Goal: Check status: Check status

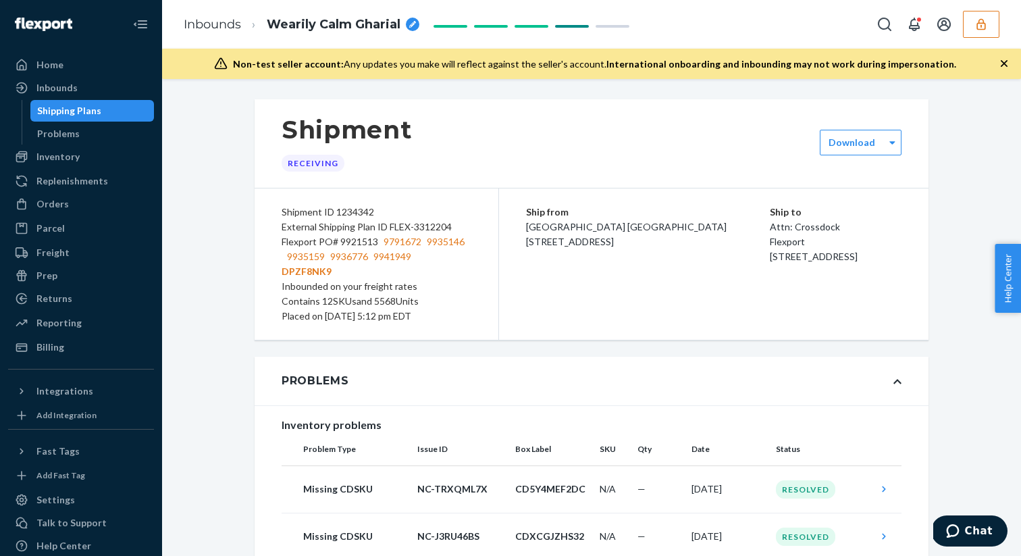
click at [309, 242] on div "Flexport PO# 9921513 9791672 9935146 9935159 9936776 9941949 DPZF8NK9" at bounding box center [377, 256] width 190 height 45
click at [367, 244] on div "Flexport PO# 9921513 9791672 9935146 9935159 9936776 9941949 DPZF8NK9" at bounding box center [377, 256] width 190 height 45
drag, startPoint x: 380, startPoint y: 240, endPoint x: 278, endPoint y: 241, distance: 102.0
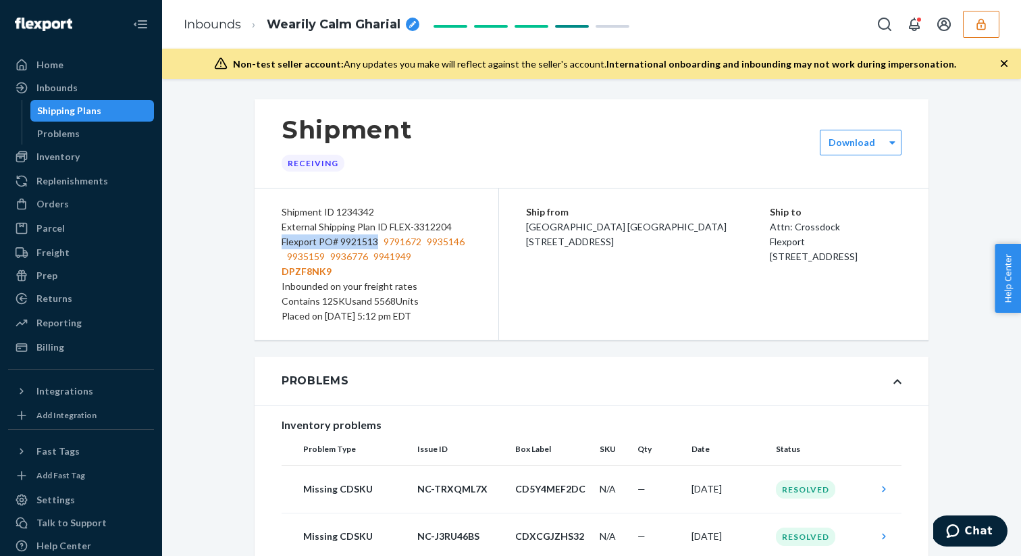
click at [278, 241] on div "Shipment ID 1234342 External Shipping Plan ID FLEX-3312204 Flexport PO# 9921513…" at bounding box center [377, 263] width 245 height 151
copy div "Flexport PO# 9921513"
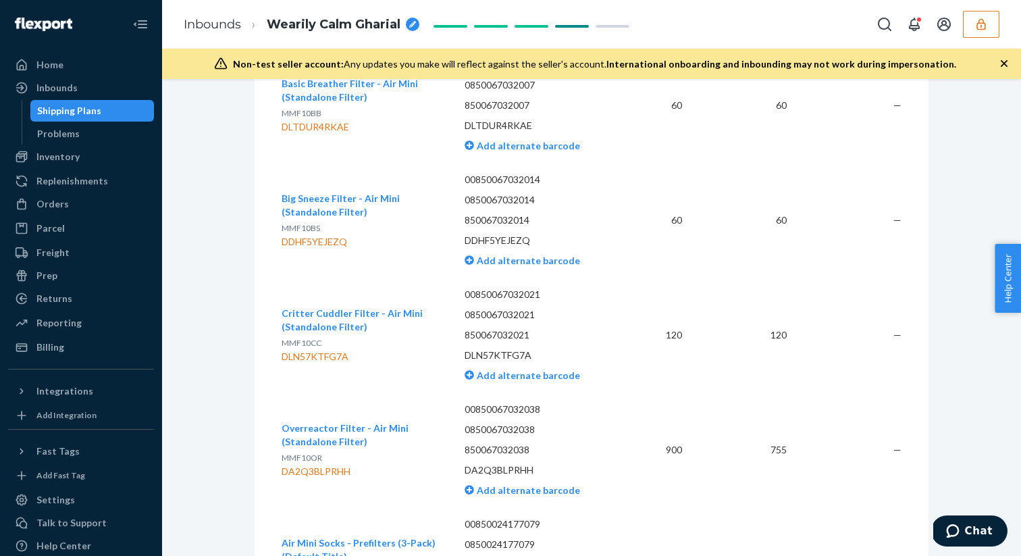
scroll to position [4110, 0]
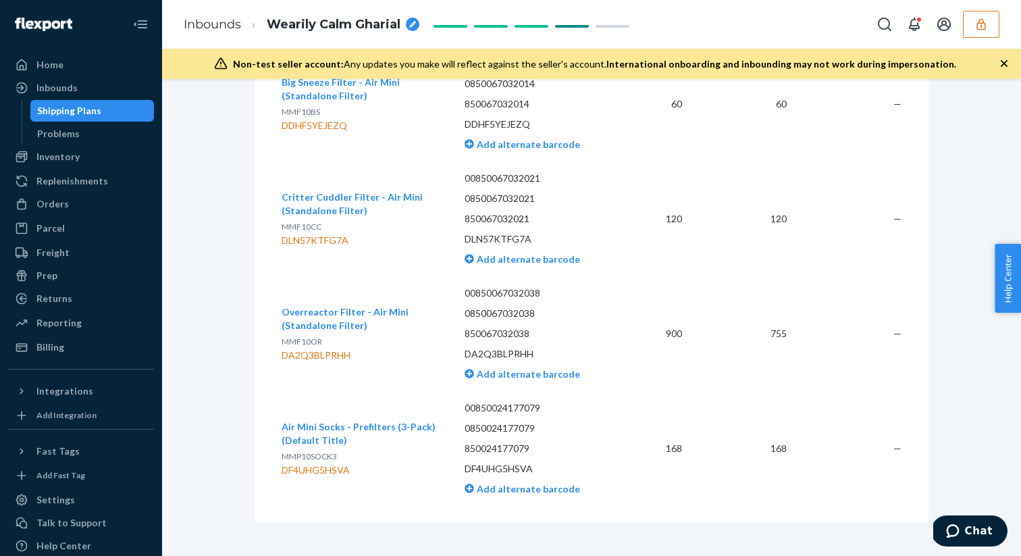
click at [979, 34] on button "button" at bounding box center [981, 24] width 36 height 27
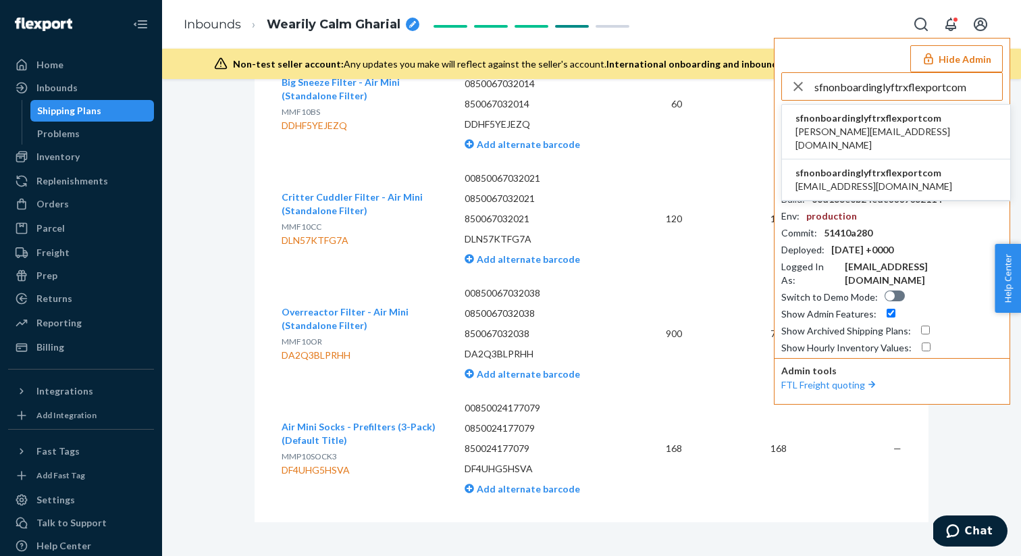
type input "sfnonboardinglyftrxflexportcom"
click at [833, 124] on span "sfnonboardinglyftrxflexportcom" at bounding box center [896, 118] width 201 height 14
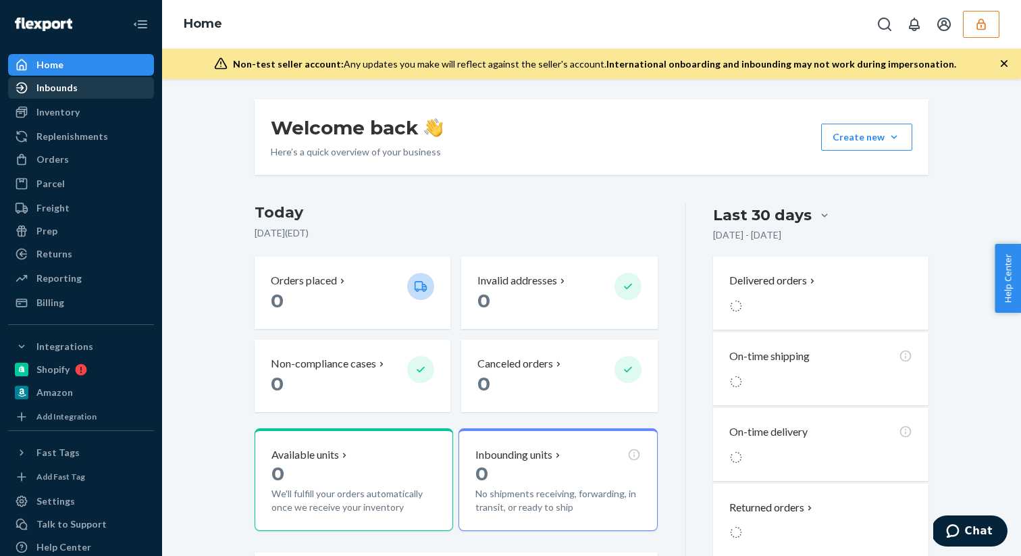
click at [80, 88] on div "Inbounds" at bounding box center [80, 87] width 143 height 19
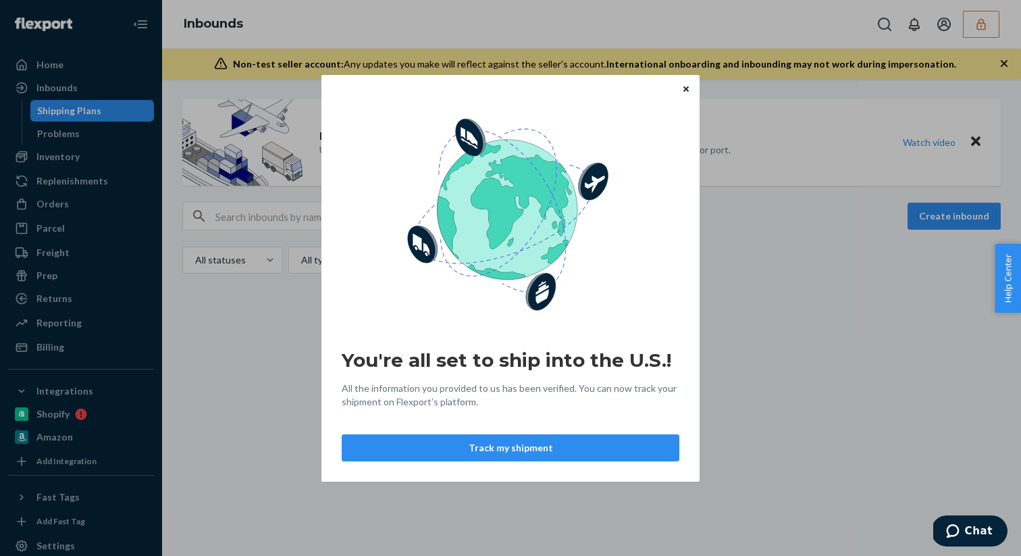
click at [687, 89] on icon "Close" at bounding box center [686, 88] width 5 height 5
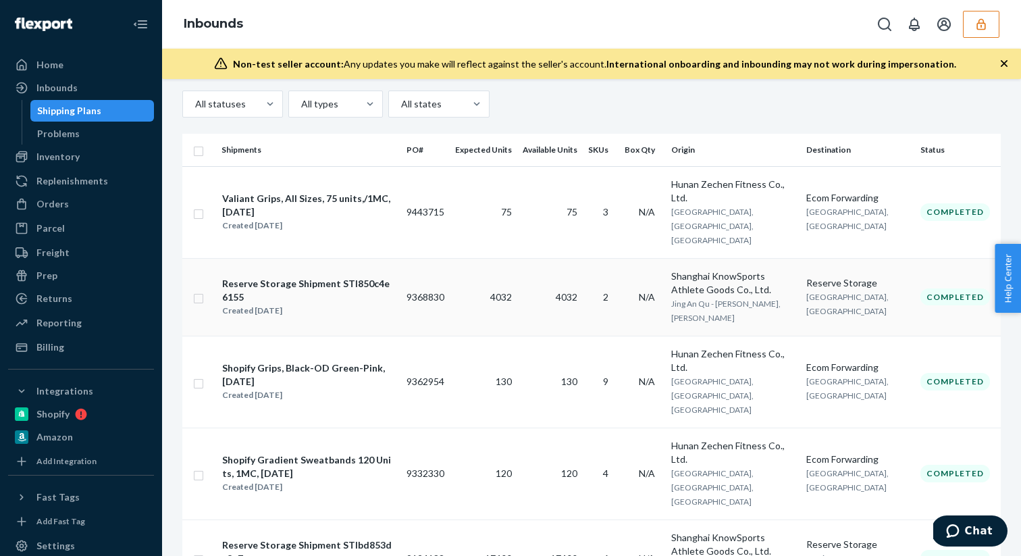
scroll to position [186, 0]
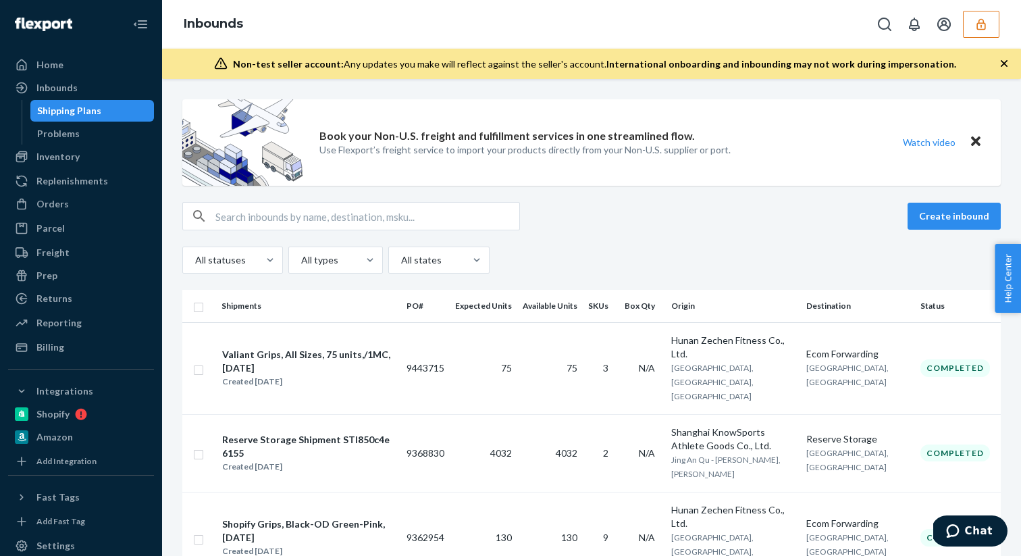
click at [276, 218] on input "text" at bounding box center [367, 216] width 304 height 27
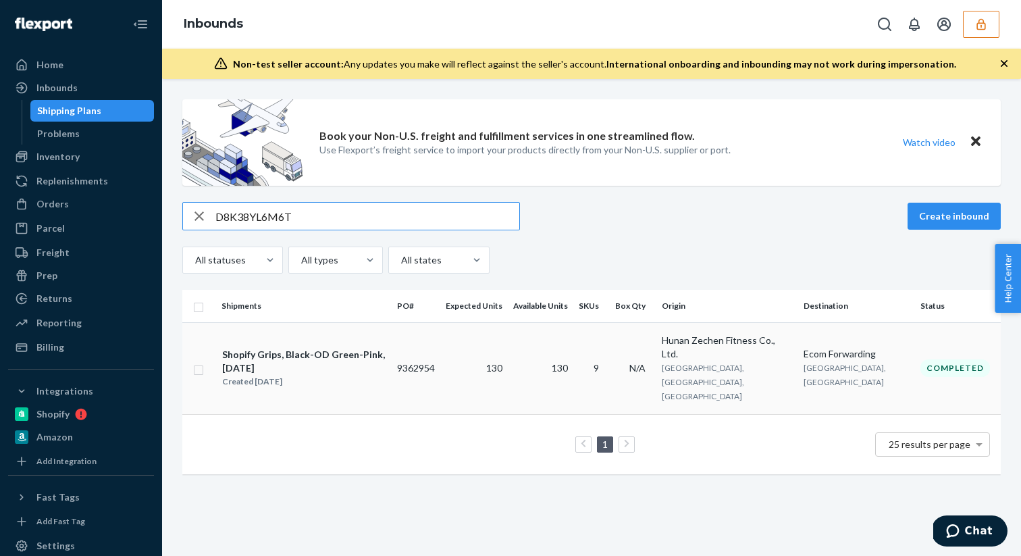
type input "D8K38YL6M6T"
click at [270, 375] on div "Created Jul 4, 2024" at bounding box center [303, 382] width 163 height 14
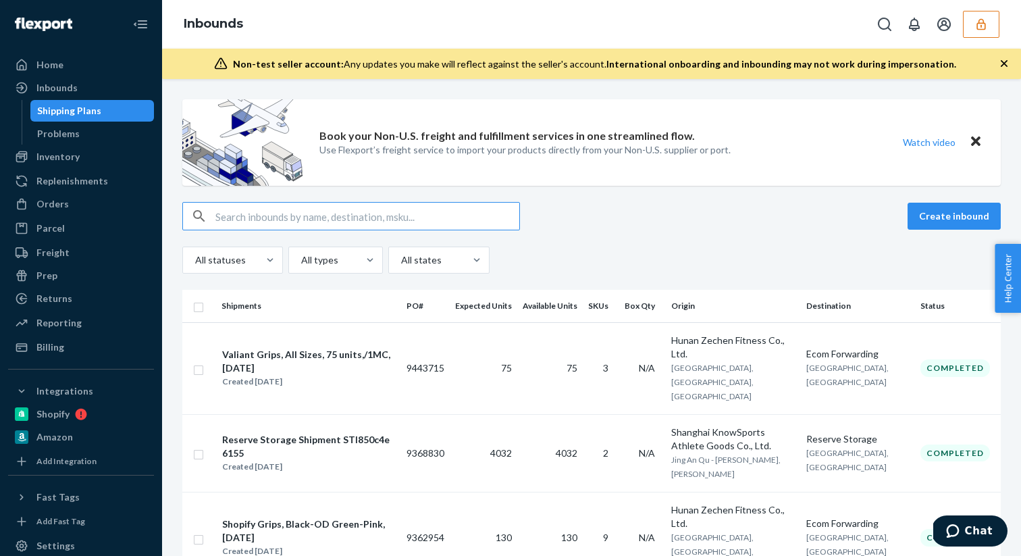
click at [282, 211] on input "text" at bounding box center [367, 216] width 304 height 27
